Goal: Complete application form

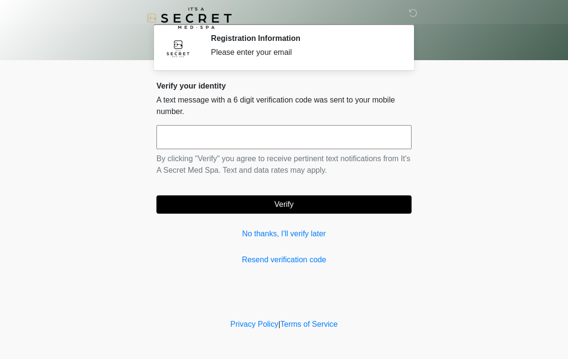
click at [244, 131] on input "text" at bounding box center [283, 137] width 255 height 24
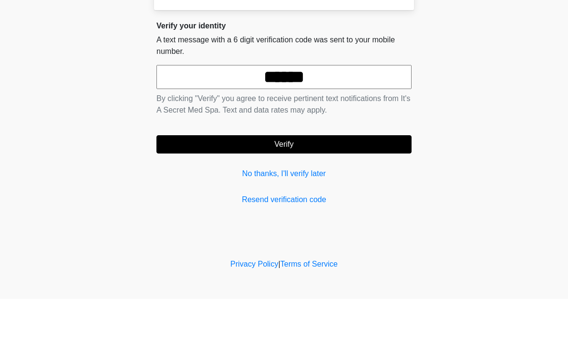
type input "******"
click at [349, 195] on button "Verify" at bounding box center [283, 204] width 255 height 18
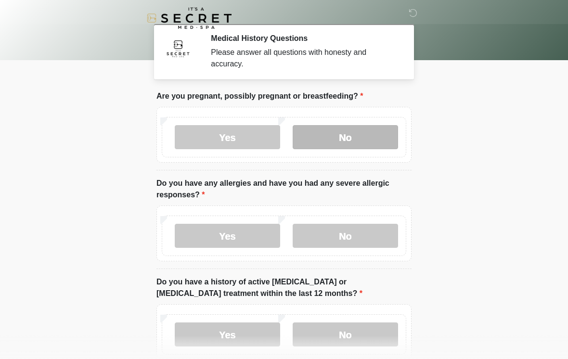
click at [369, 137] on label "No" at bounding box center [344, 137] width 105 height 24
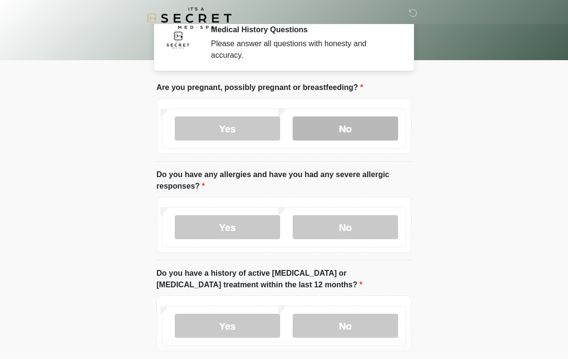
scroll to position [37, 0]
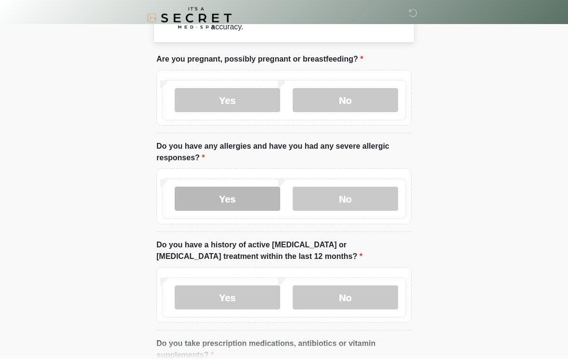
click at [251, 195] on label "Yes" at bounding box center [227, 199] width 105 height 24
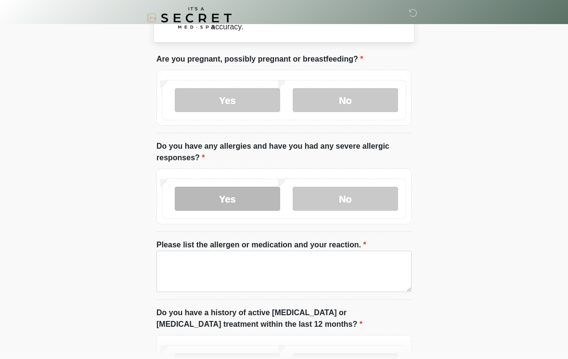
scroll to position [37, 0]
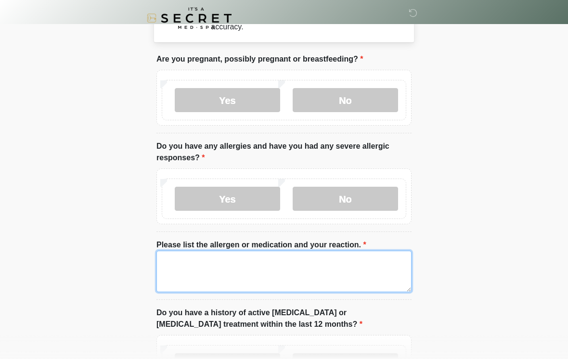
click at [253, 258] on textarea "Please list the allergen or medication and your reaction." at bounding box center [283, 271] width 255 height 41
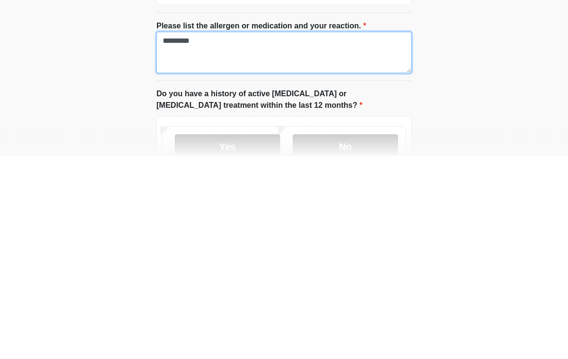
scroll to position [70, 0]
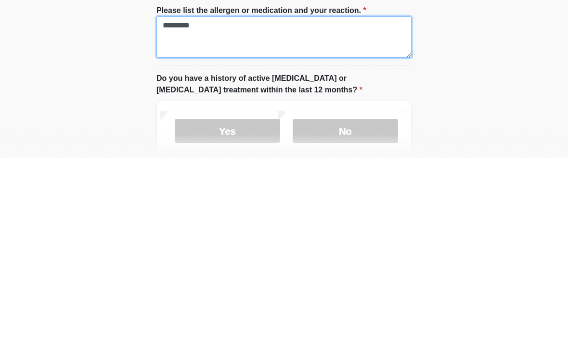
click at [172, 217] on textarea "*********" at bounding box center [283, 237] width 255 height 41
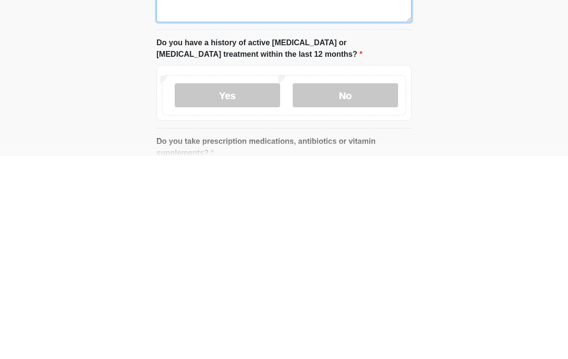
scroll to position [105, 0]
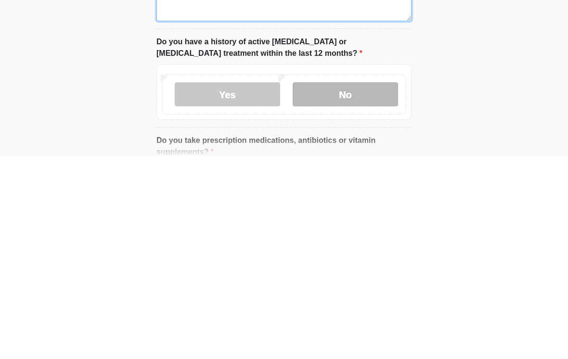
type textarea "**********"
click at [351, 285] on label "No" at bounding box center [344, 297] width 105 height 24
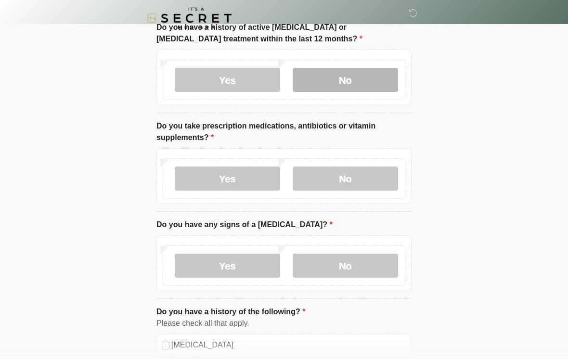
scroll to position [322, 0]
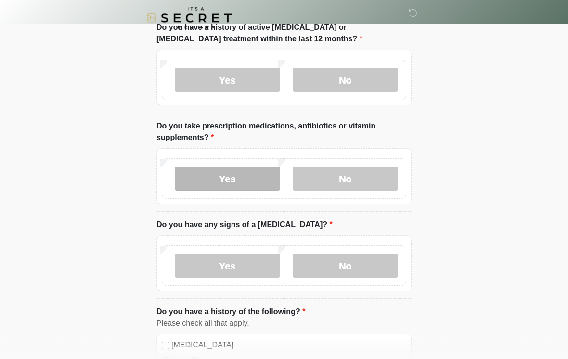
click at [255, 169] on label "Yes" at bounding box center [227, 179] width 105 height 24
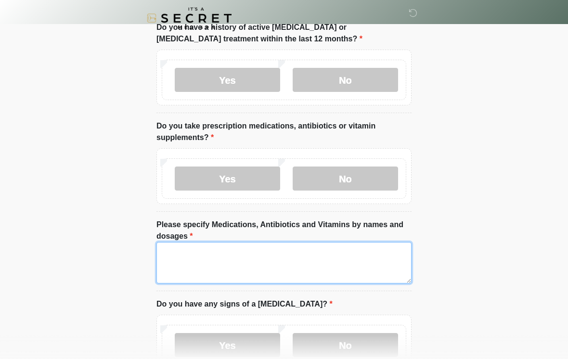
click at [221, 252] on textarea "Please specify Medications, Antibiotics and Vitamins by names and dosages" at bounding box center [283, 262] width 255 height 41
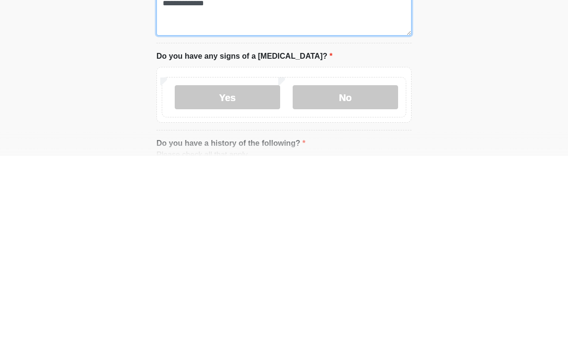
scroll to position [375, 0]
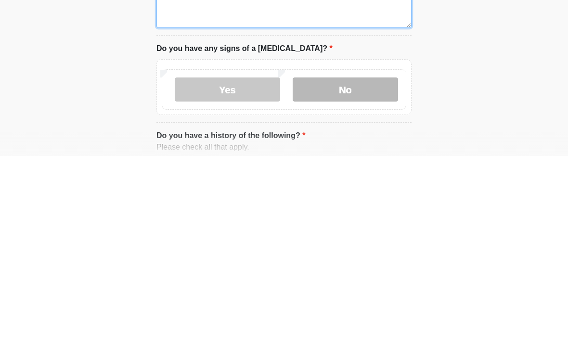
type textarea "**********"
click at [371, 280] on label "No" at bounding box center [344, 292] width 105 height 24
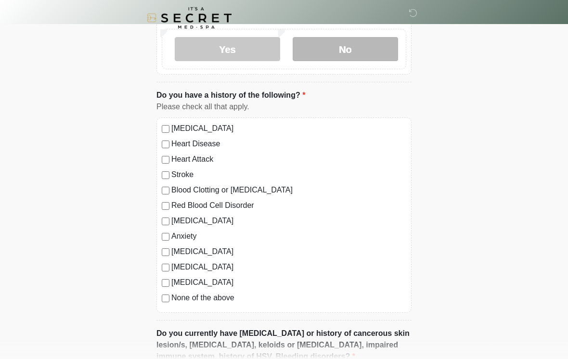
scroll to position [619, 0]
click at [217, 127] on label "[MEDICAL_DATA]" at bounding box center [288, 128] width 235 height 12
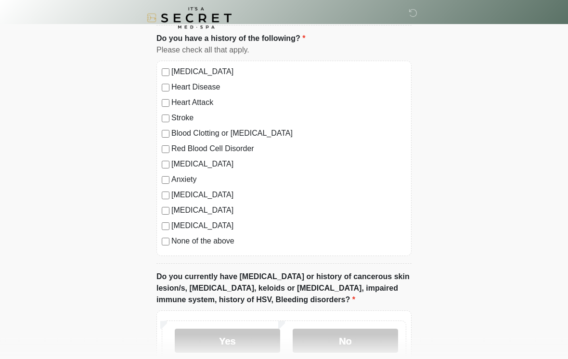
scroll to position [675, 0]
click at [225, 237] on label "None of the above" at bounding box center [288, 241] width 235 height 12
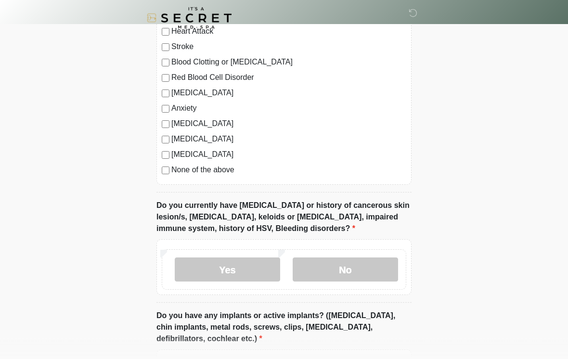
scroll to position [767, 0]
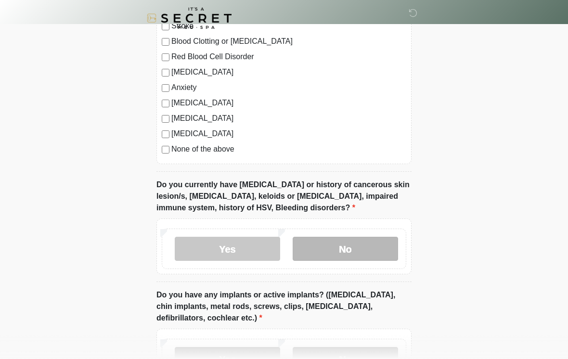
click at [344, 249] on label "No" at bounding box center [344, 249] width 105 height 24
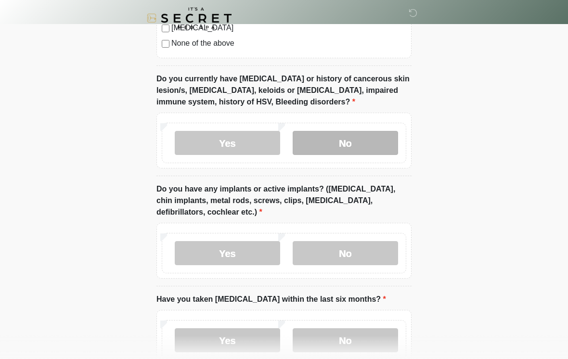
scroll to position [874, 0]
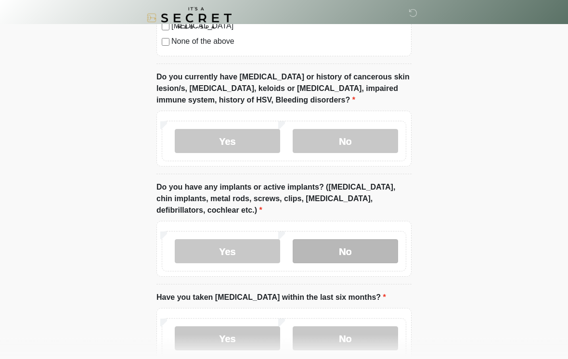
click at [370, 244] on label "No" at bounding box center [344, 252] width 105 height 24
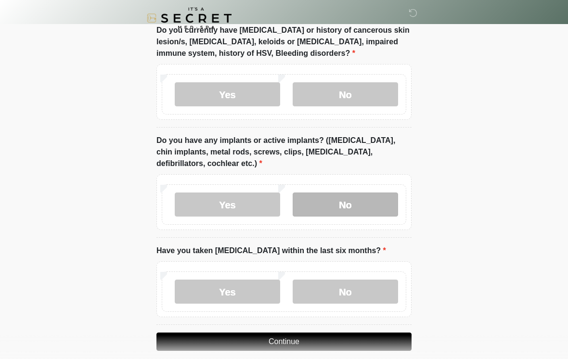
scroll to position [948, 0]
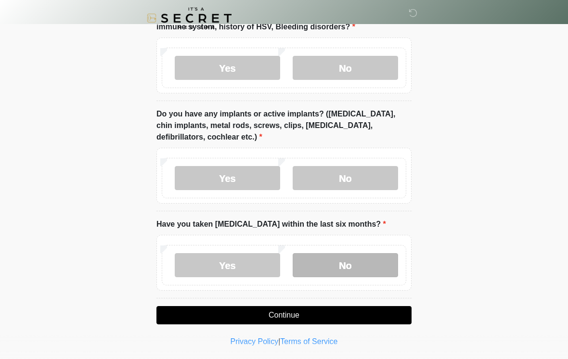
click at [379, 260] on label "No" at bounding box center [344, 265] width 105 height 24
click at [357, 315] on button "Continue" at bounding box center [283, 315] width 255 height 18
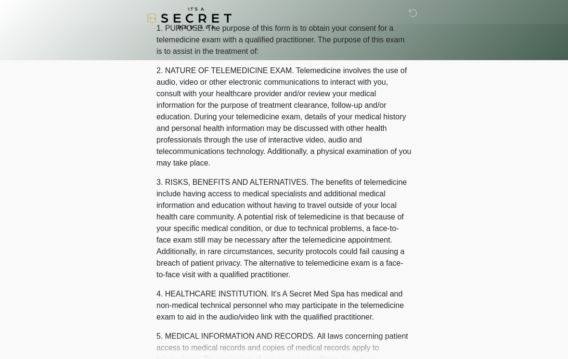
scroll to position [0, 0]
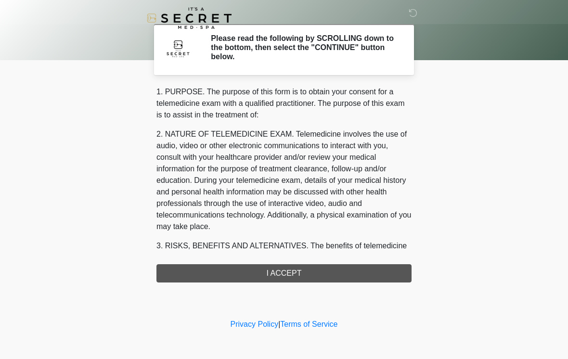
click at [334, 271] on div "1. PURPOSE. The purpose of this form is to obtain your consent for a telemedici…" at bounding box center [283, 184] width 255 height 196
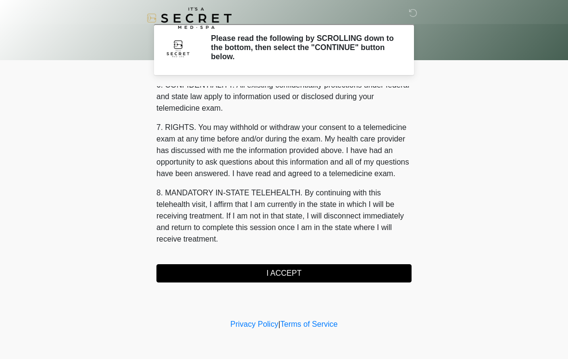
scroll to position [392, 0]
click at [282, 271] on button "I ACCEPT" at bounding box center [283, 273] width 255 height 18
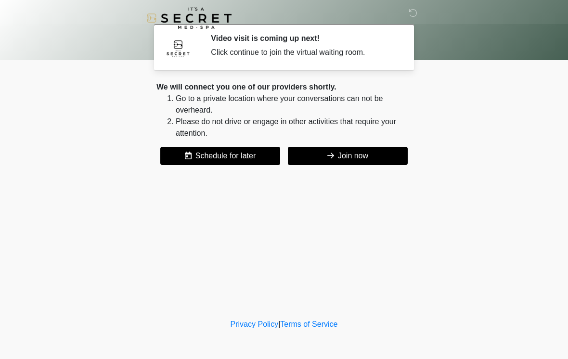
click at [348, 155] on button "Join now" at bounding box center [348, 156] width 120 height 18
